Goal: Task Accomplishment & Management: Manage account settings

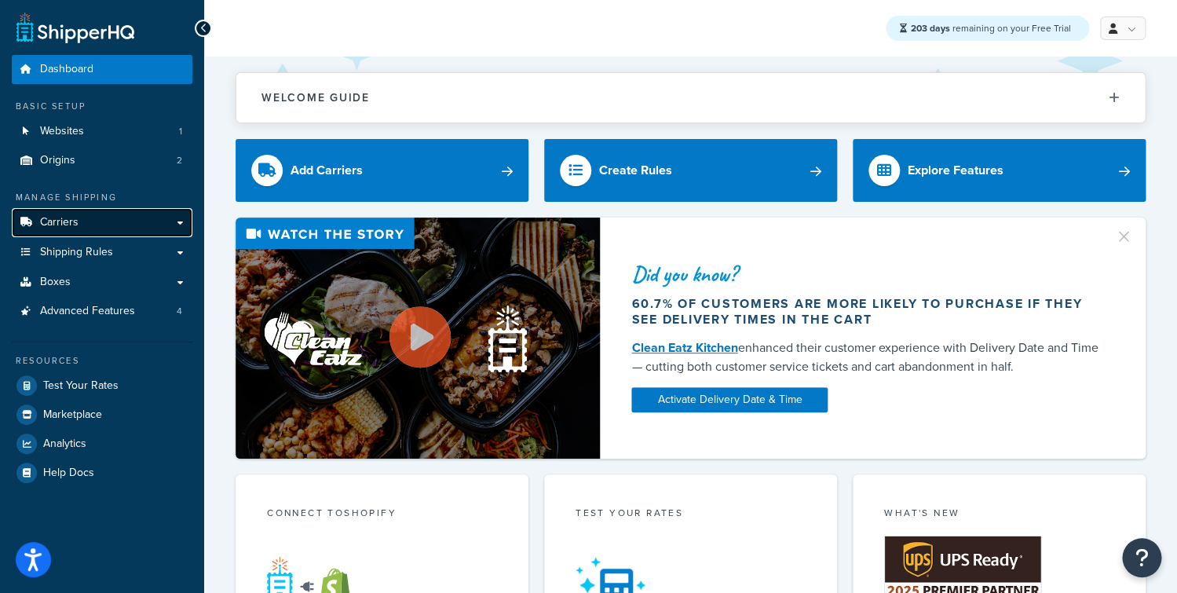
click at [111, 219] on link "Carriers" at bounding box center [102, 222] width 181 height 29
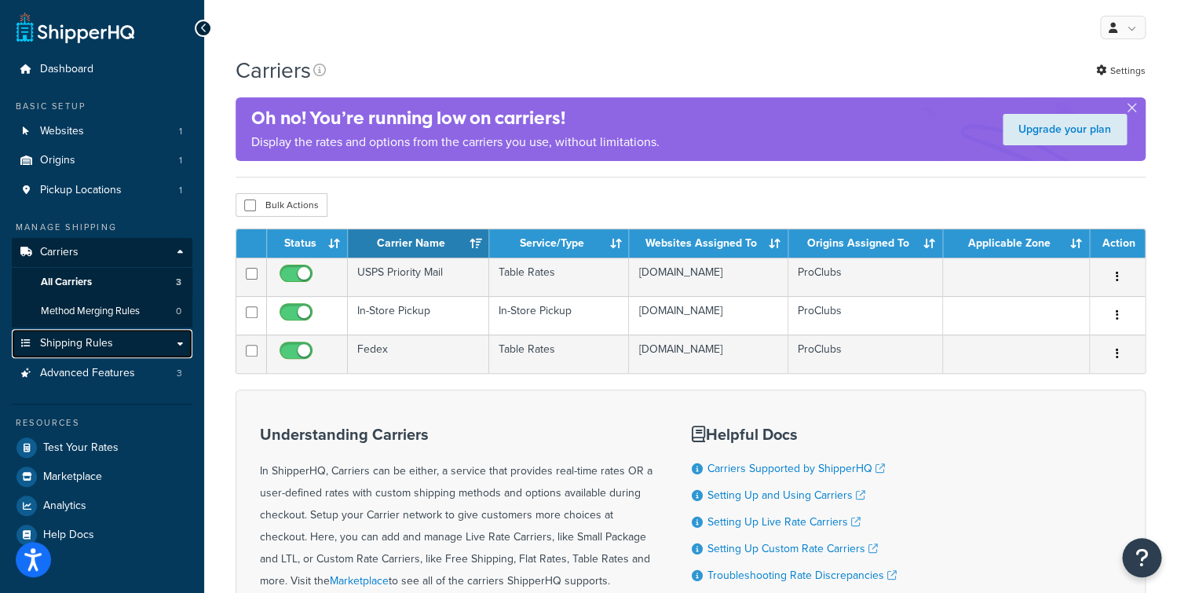
click at [100, 340] on span "Shipping Rules" at bounding box center [76, 343] width 73 height 13
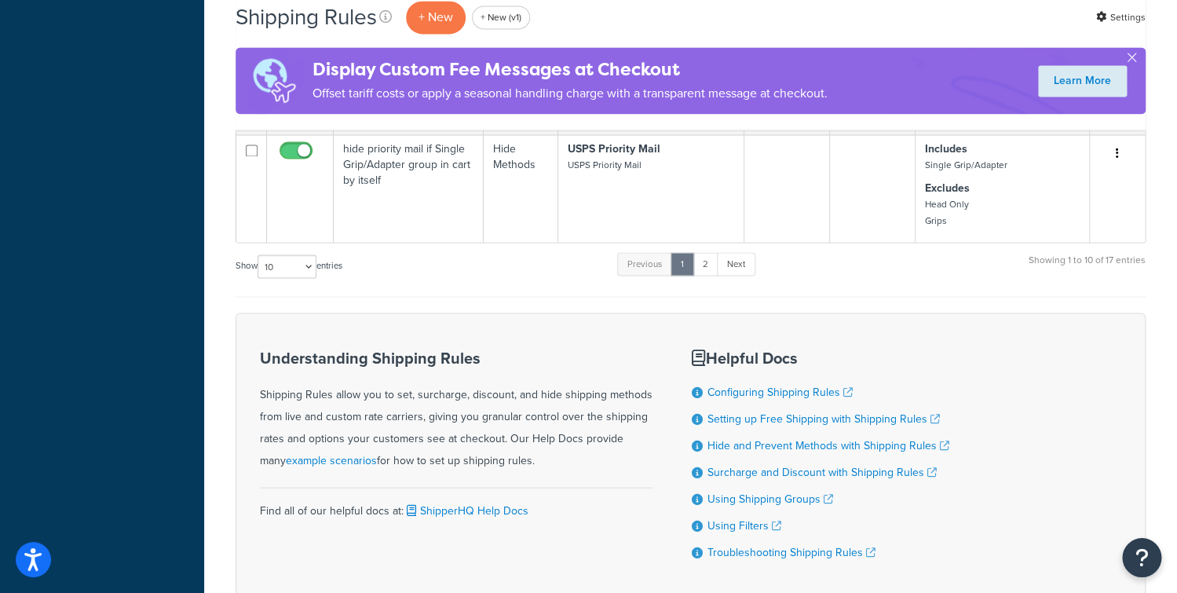
scroll to position [991, 0]
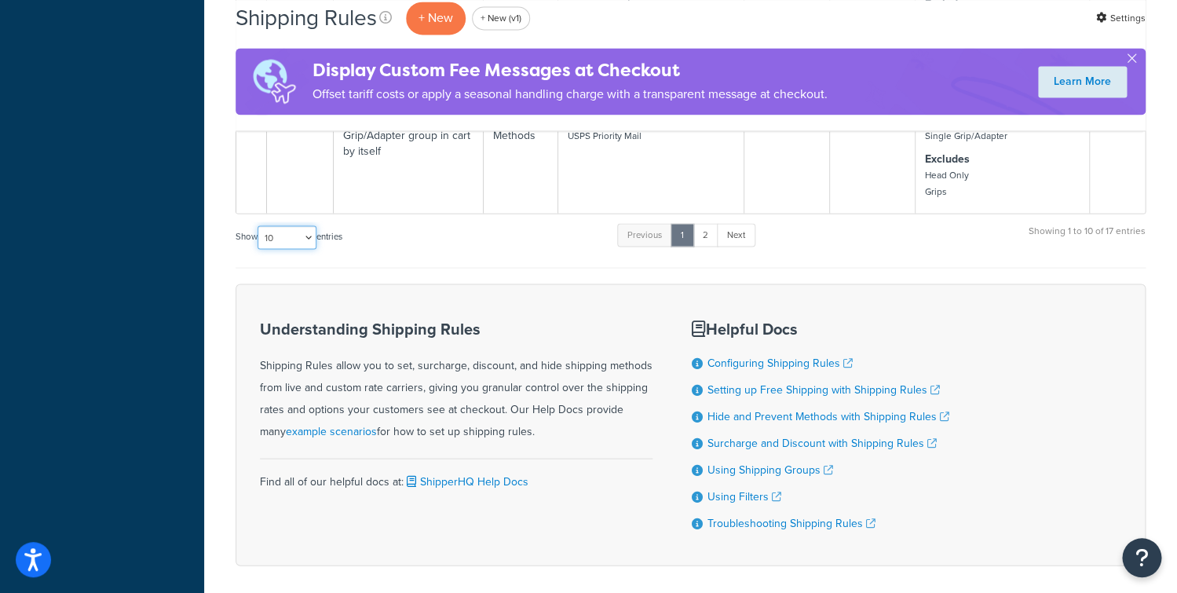
select select "1000"
click option "1000" at bounding box center [0, 0] width 0 height 0
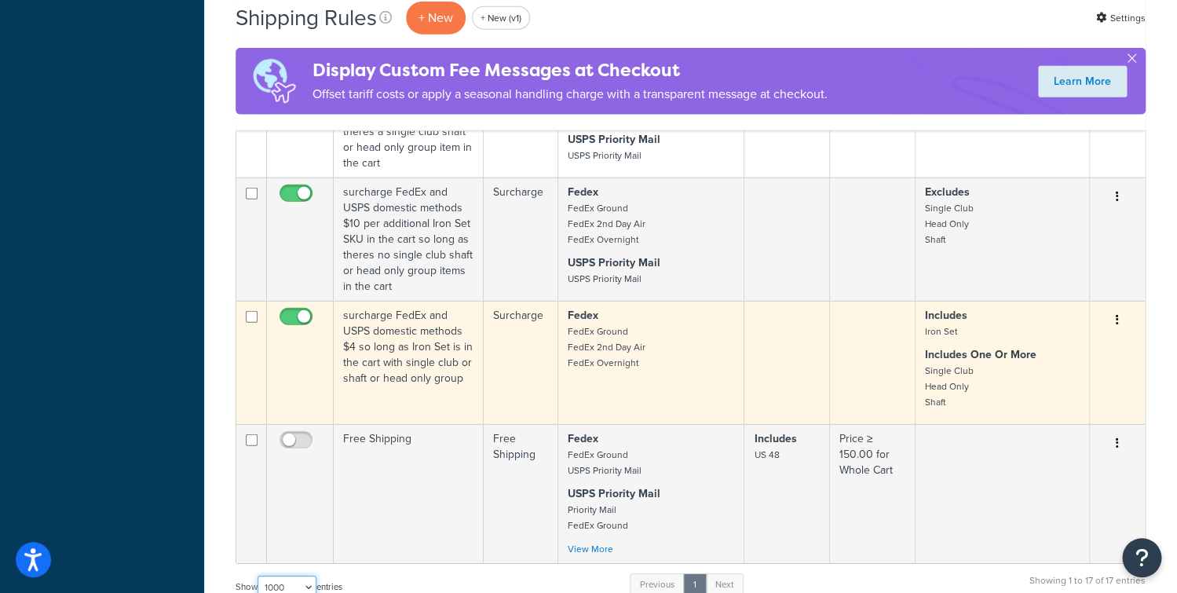
scroll to position [1818, 0]
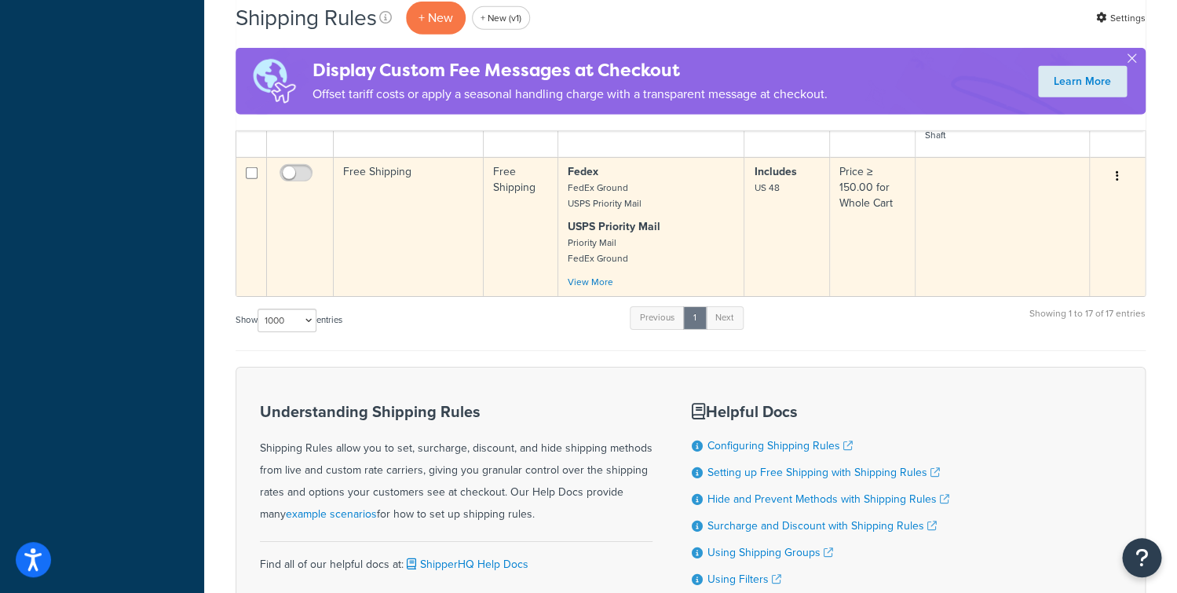
click at [458, 235] on td "Free Shipping" at bounding box center [409, 226] width 150 height 139
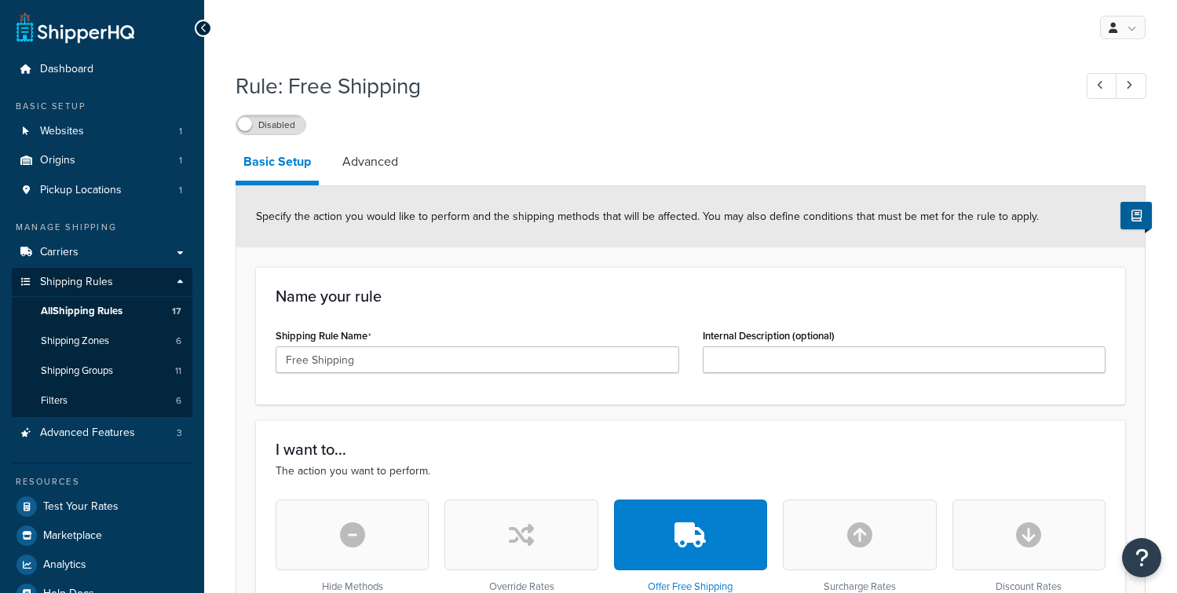
select select "SHIPPING_GROUP"
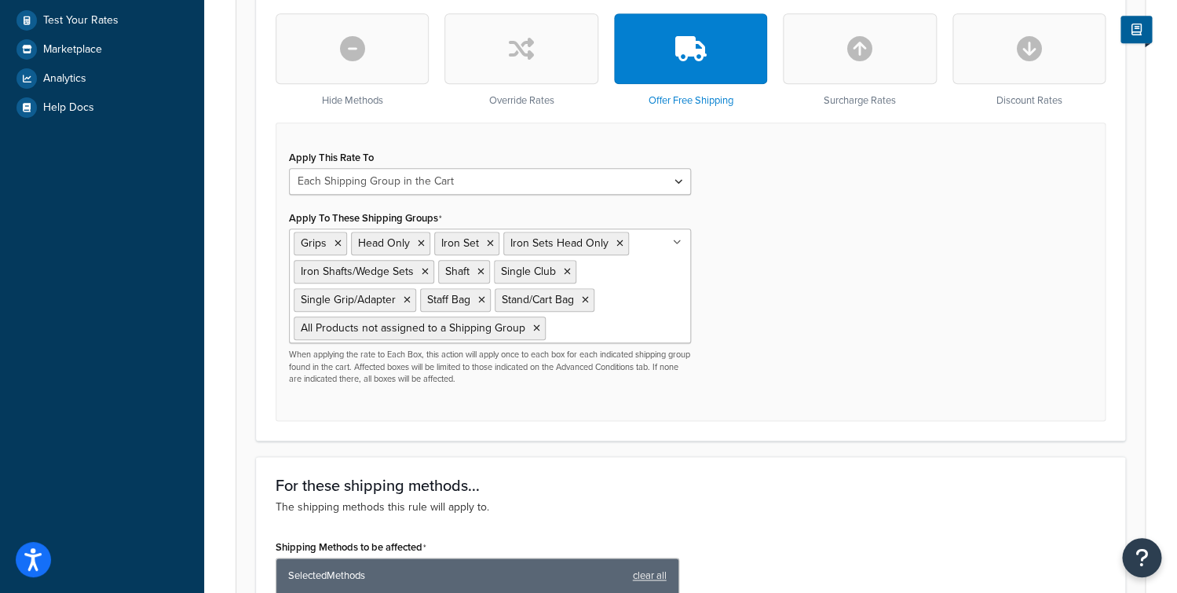
scroll to position [483, 0]
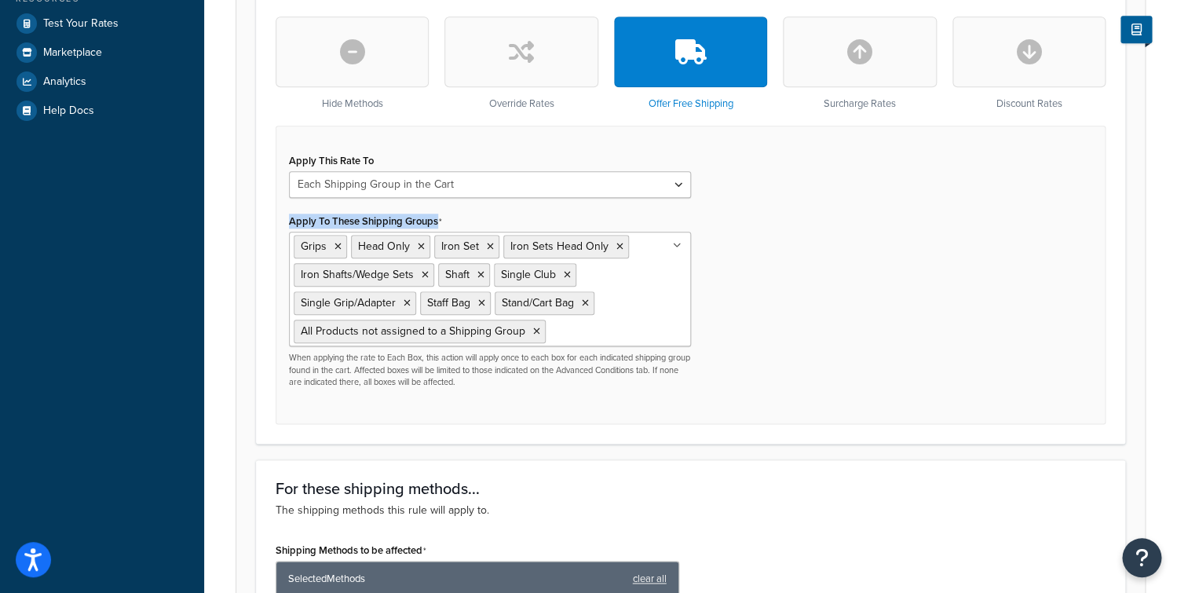
drag, startPoint x: 288, startPoint y: 224, endPoint x: 535, endPoint y: 218, distance: 247.3
click at [523, 218] on div "Apply To These Shipping Groups Grips Head Only Iron Set Iron Sets Head Only Iro…" at bounding box center [489, 299] width 425 height 178
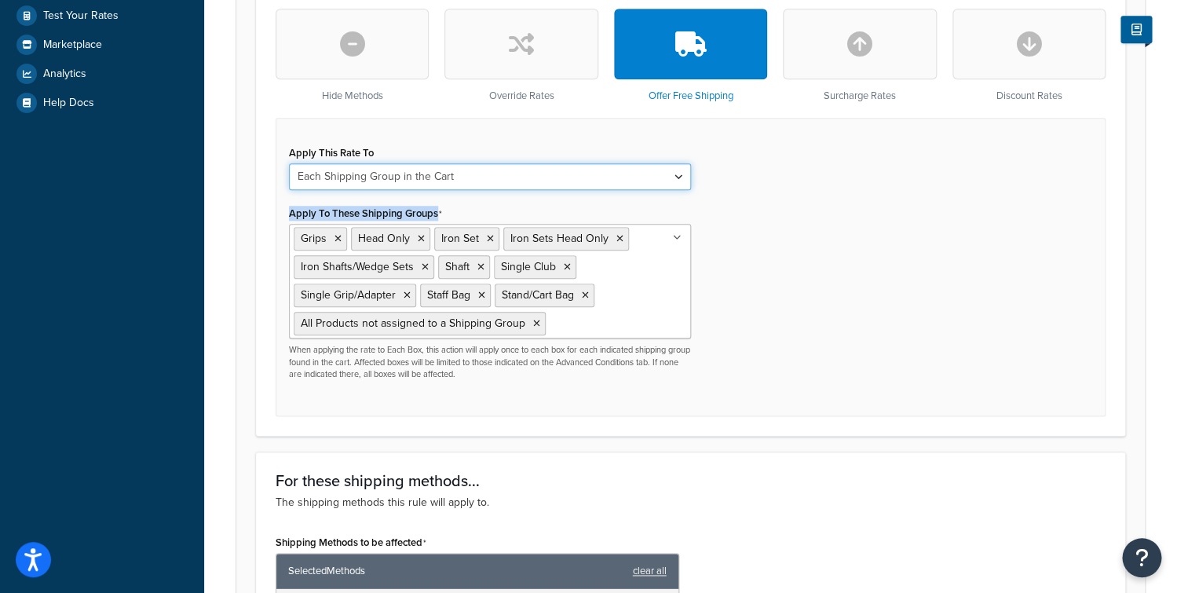
scroll to position [509, 0]
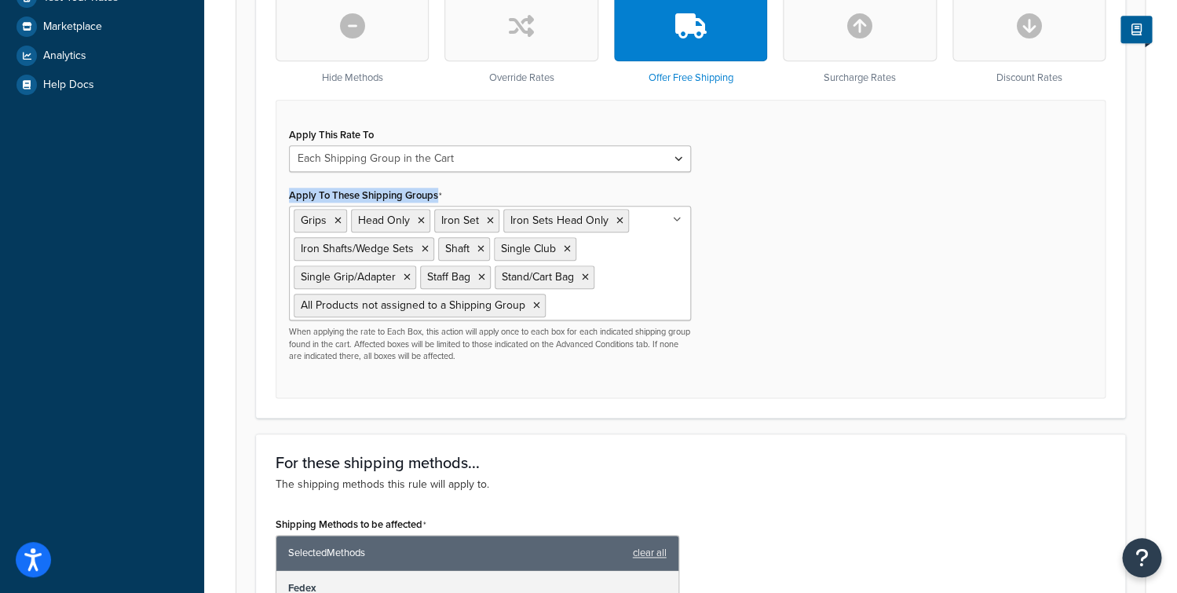
click at [666, 268] on ul "Grips Head Only Iron Set Iron Sets Head Only Iron Shafts/Wedge Sets Shaft Singl…" at bounding box center [490, 263] width 402 height 115
click at [807, 263] on div "Apply This Rate To Each Shipment in the Cart Each Origin in the Cart Each Shipp…" at bounding box center [691, 248] width 830 height 297
click at [657, 240] on ul "Grips Head Only Iron Set Iron Sets Head Only Iron Shafts/Wedge Sets Shaft Singl…" at bounding box center [490, 263] width 402 height 115
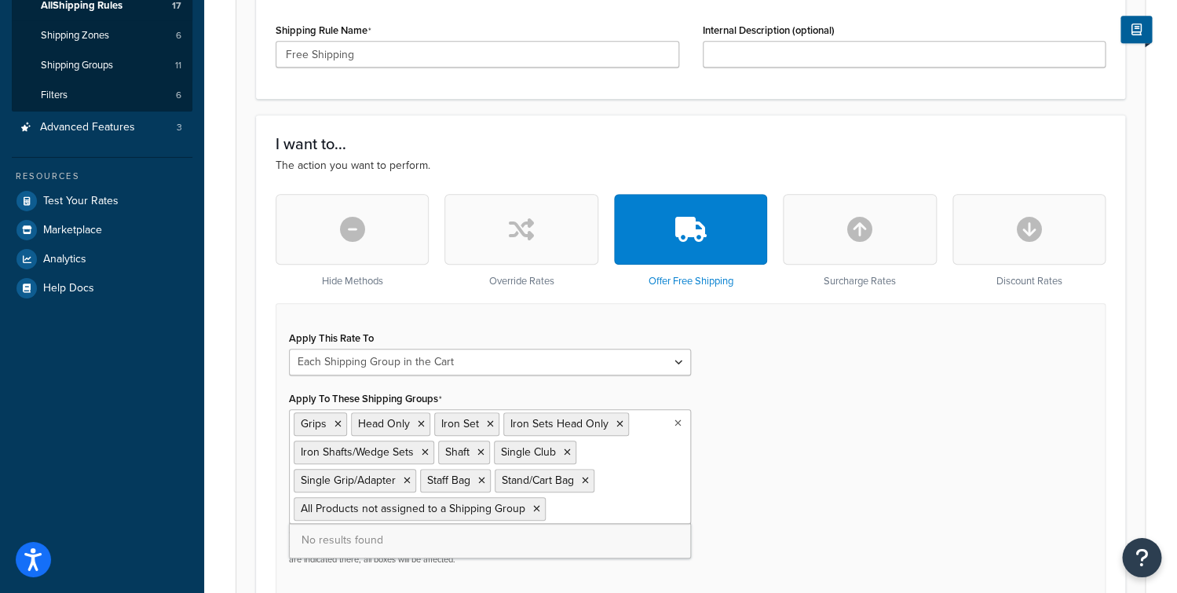
scroll to position [216, 0]
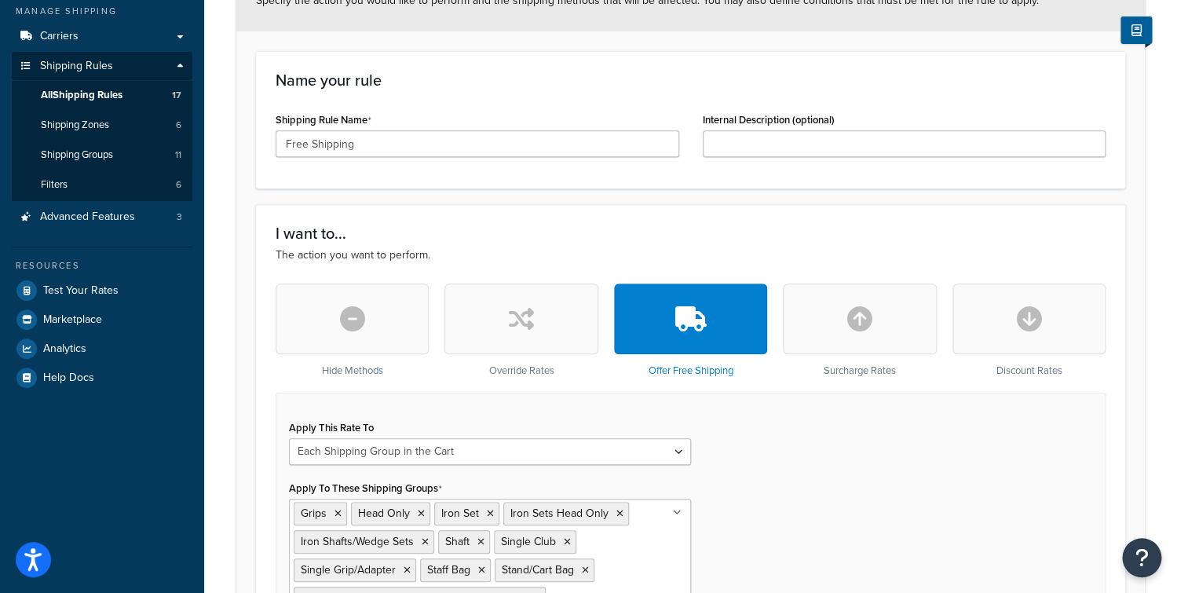
click at [648, 219] on div "I want to... The action you want to perform. Hide Methods Override Rates Offer …" at bounding box center [690, 457] width 869 height 506
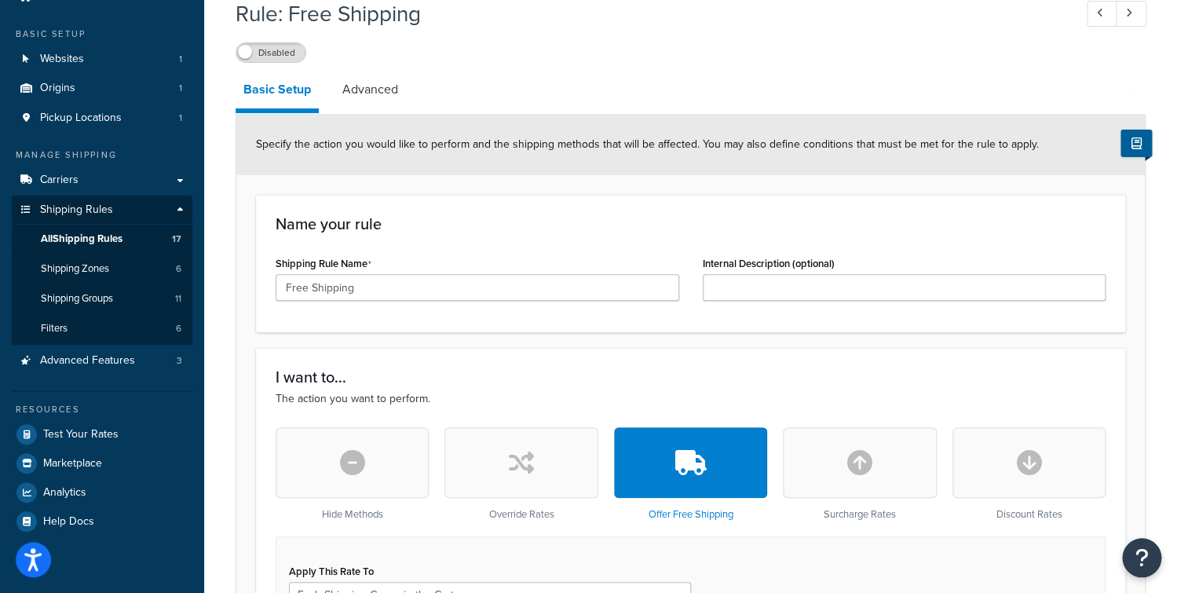
scroll to position [0, 0]
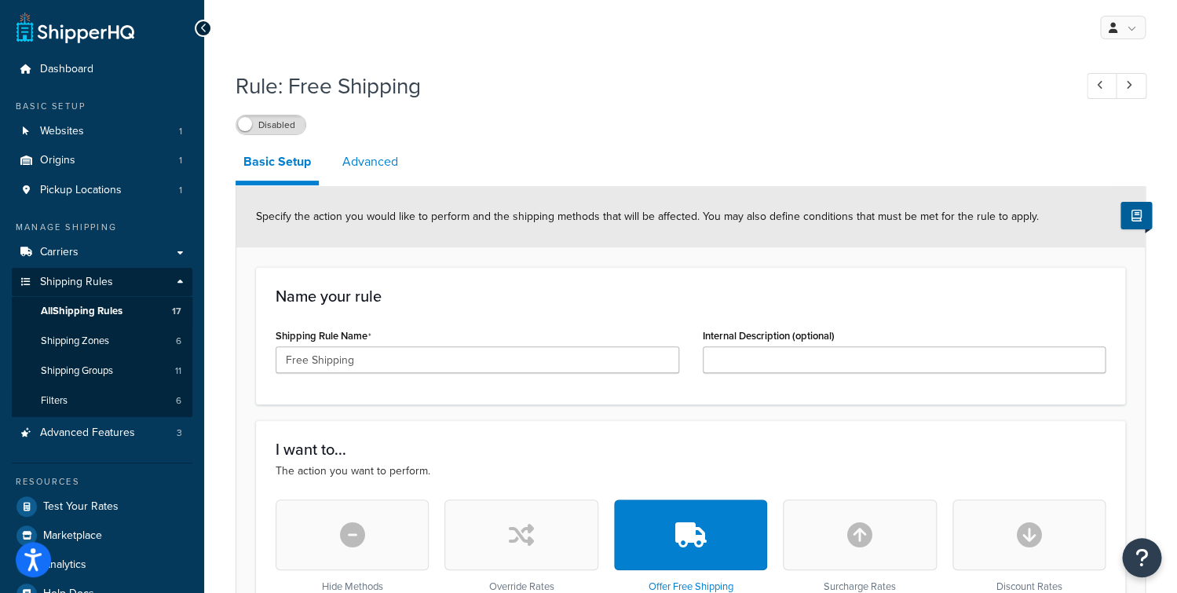
click at [378, 162] on link "Advanced" at bounding box center [369, 162] width 71 height 38
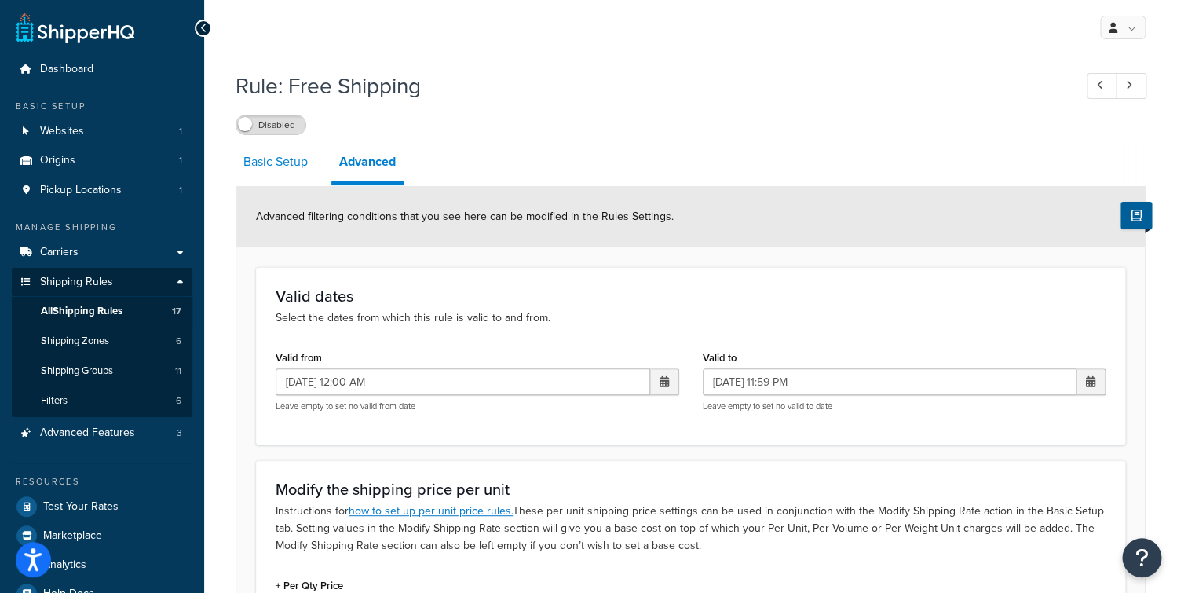
click at [279, 175] on link "Basic Setup" at bounding box center [275, 162] width 80 height 38
select select "SHIPPING_GROUP"
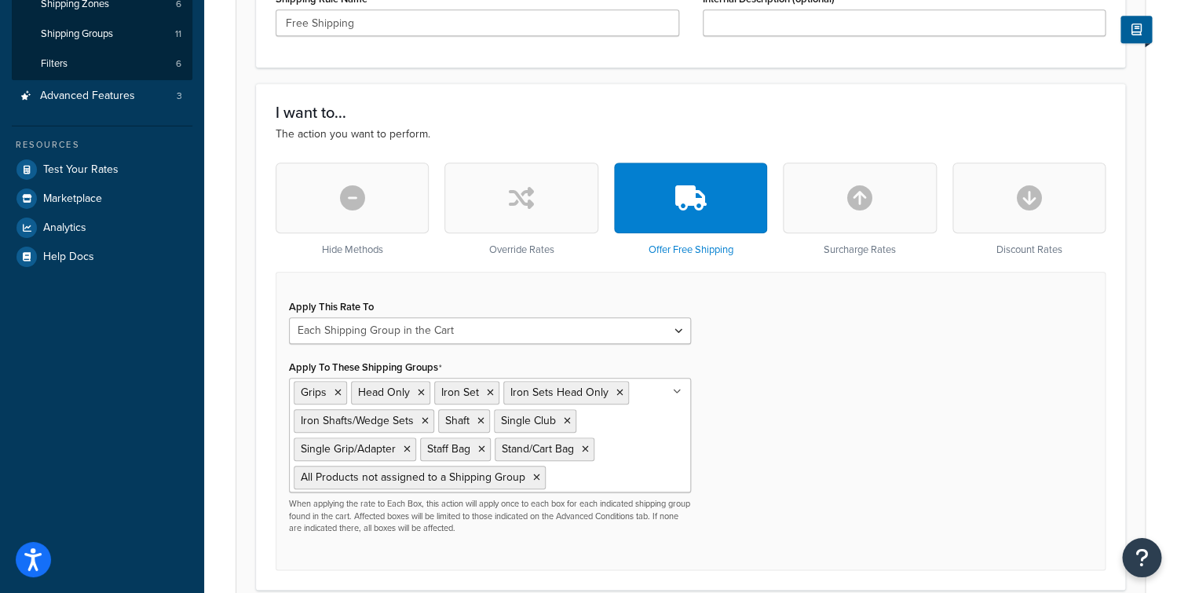
scroll to position [381, 0]
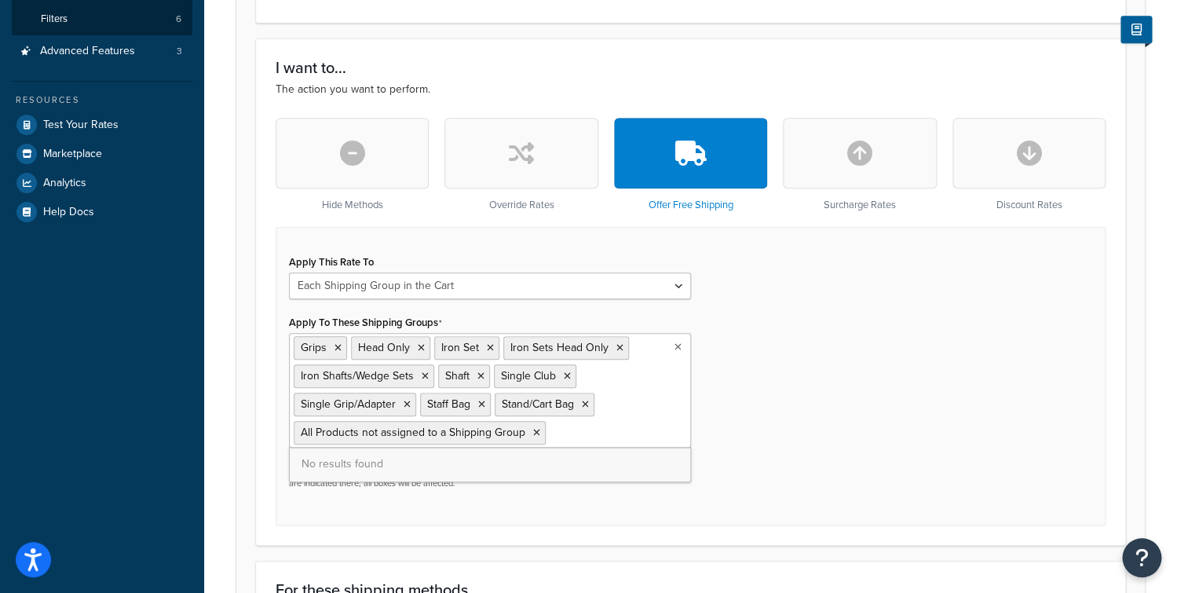
click at [665, 408] on ul "Grips Head Only Iron Set Iron Sets Head Only Iron Shafts/Wedge Sets Shaft Singl…" at bounding box center [490, 390] width 402 height 115
click at [790, 312] on div "Apply This Rate To Each Shipment in the Cart Each Origin in the Cart Each Shipp…" at bounding box center [691, 375] width 830 height 297
